Goal: Task Accomplishment & Management: Manage account settings

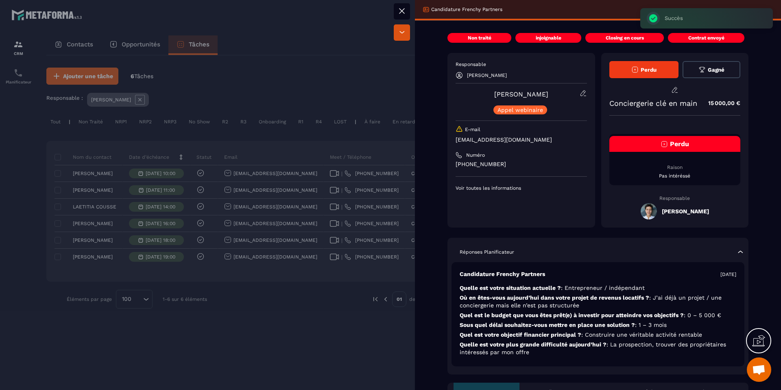
scroll to position [305, 0]
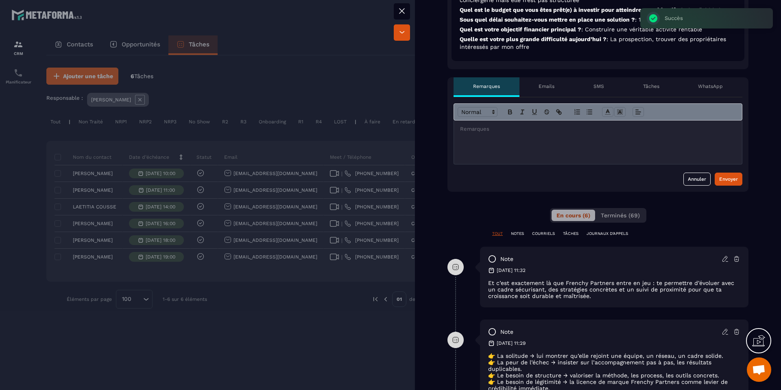
click at [515, 140] on div at bounding box center [598, 142] width 288 height 44
click at [733, 333] on icon at bounding box center [736, 331] width 7 height 7
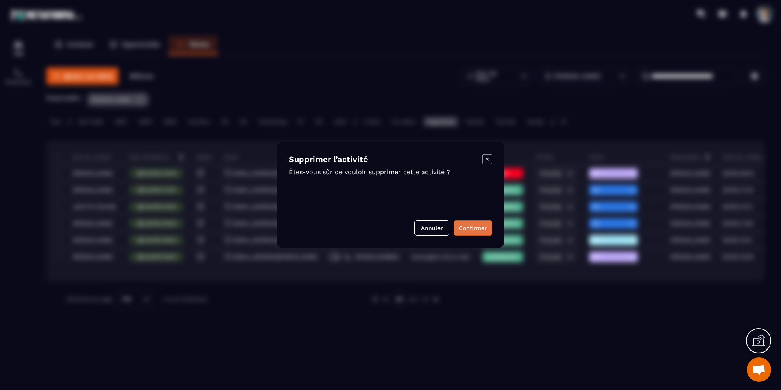
click at [476, 227] on button "Confirmer" at bounding box center [473, 227] width 39 height 15
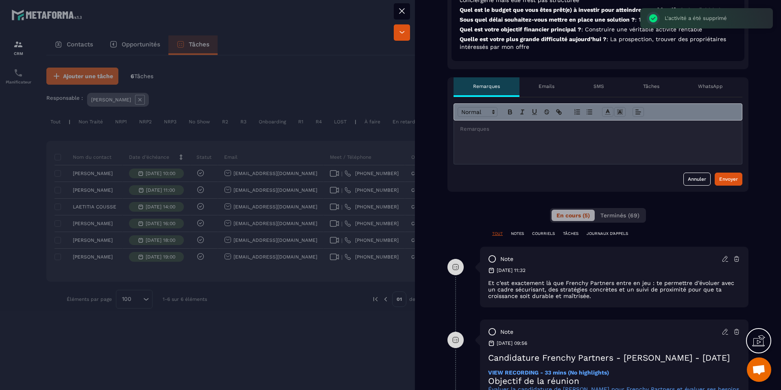
click at [735, 262] on div "note [DATE] 11:32 Et c’est exactement là que Frenchy Partners entre en jeu : te…" at bounding box center [614, 277] width 269 height 61
click at [734, 261] on icon at bounding box center [736, 258] width 7 height 7
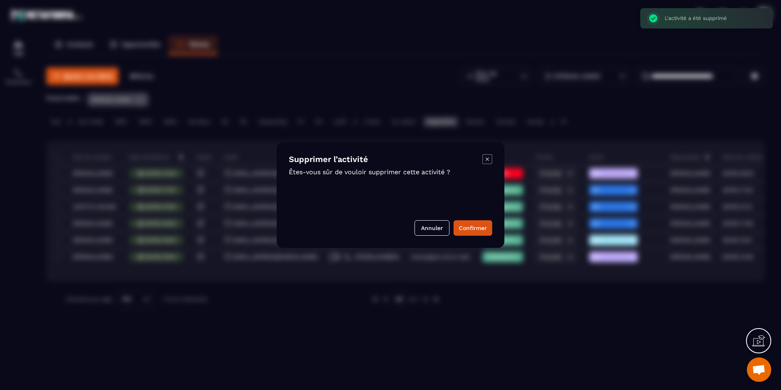
click at [461, 231] on button "Confirmer" at bounding box center [473, 227] width 39 height 15
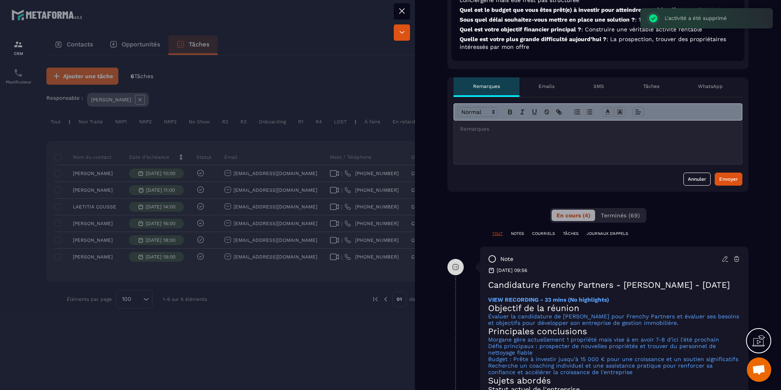
drag, startPoint x: 504, startPoint y: 131, endPoint x: 537, endPoint y: 17, distance: 119.1
click at [504, 131] on p at bounding box center [598, 128] width 276 height 7
